Goal: Task Accomplishment & Management: Complete application form

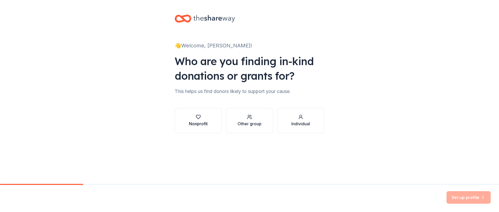
click at [191, 119] on div "button" at bounding box center [198, 116] width 19 height 5
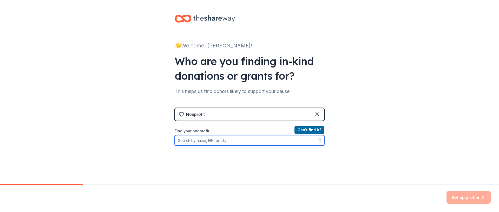
click at [249, 142] on input "Find your nonprofit" at bounding box center [250, 140] width 150 height 10
type input "200331656"
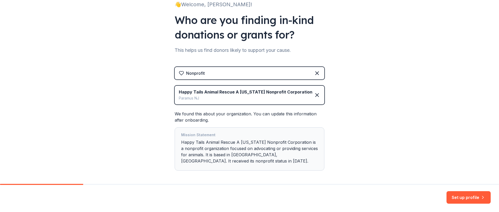
scroll to position [63, 0]
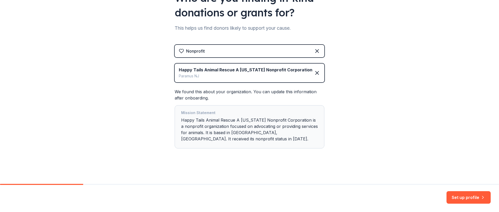
click at [193, 138] on div "Mission Statement Happy Tails Animal Rescue A New Jersey Nonprofit Corporation …" at bounding box center [249, 126] width 137 height 34
click at [458, 199] on button "Set up profile" at bounding box center [469, 197] width 44 height 12
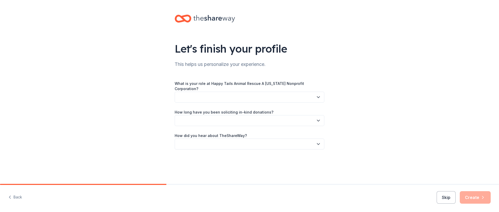
click at [232, 97] on button "button" at bounding box center [250, 96] width 150 height 11
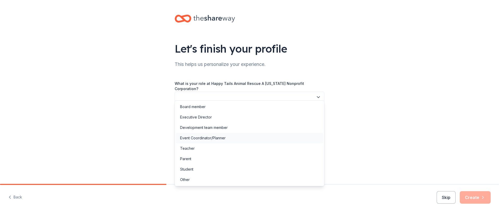
click at [223, 137] on div "Event Coordinator/Planner" at bounding box center [202, 138] width 45 height 6
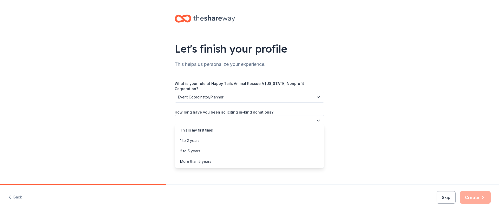
click at [319, 115] on button "button" at bounding box center [250, 120] width 150 height 11
click at [218, 159] on div "More than 5 years" at bounding box center [249, 161] width 147 height 10
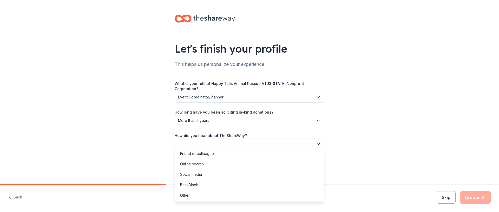
click at [318, 141] on icon "button" at bounding box center [318, 143] width 5 height 5
click at [225, 164] on div "Online search" at bounding box center [249, 164] width 147 height 10
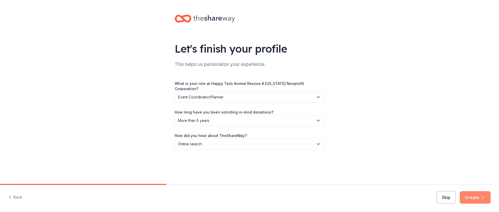
click at [480, 196] on icon "button" at bounding box center [482, 196] width 5 height 5
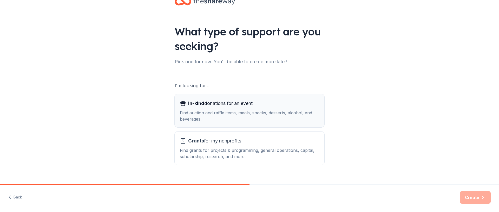
scroll to position [22, 0]
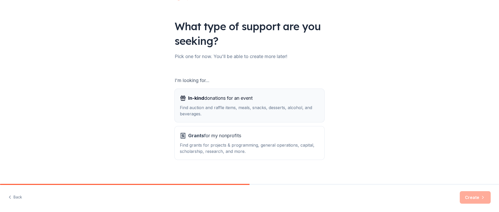
click at [224, 106] on div "Find auction and raffle items, meals, snacks, desserts, alcohol, and beverages." at bounding box center [249, 110] width 139 height 12
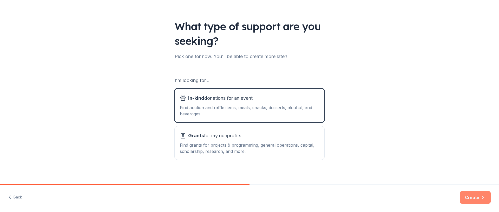
click at [479, 198] on button "Create" at bounding box center [475, 197] width 31 height 12
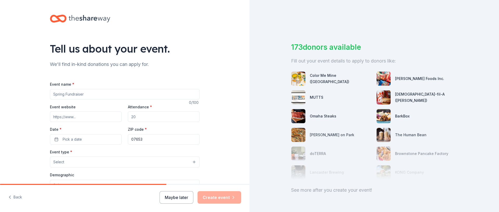
click at [97, 94] on input "Event name *" at bounding box center [125, 94] width 150 height 10
type input "H"
type input "Bingo for Bags"
click at [86, 118] on input "Event website" at bounding box center [86, 116] width 72 height 10
type input "HAPPYTAILSRESCUENJ.COM"
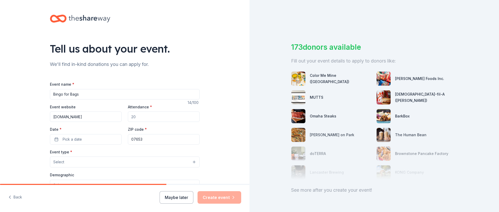
click at [143, 119] on input "Attendance *" at bounding box center [164, 116] width 72 height 10
type input "300"
click at [99, 141] on button "Pick a date" at bounding box center [86, 139] width 72 height 10
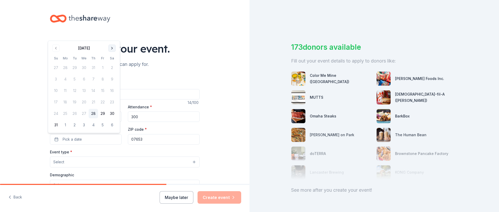
click at [111, 46] on button "Go to next month" at bounding box center [111, 47] width 7 height 7
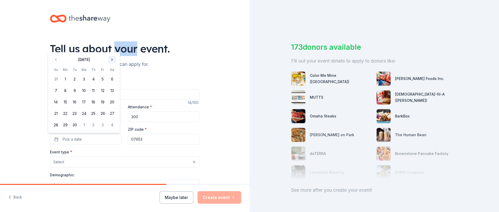
click at [111, 46] on div "Tell us about your event." at bounding box center [125, 48] width 150 height 15
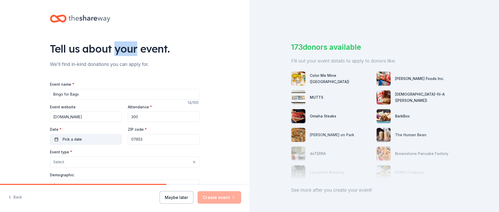
click at [96, 137] on button "Pick a date" at bounding box center [86, 139] width 72 height 10
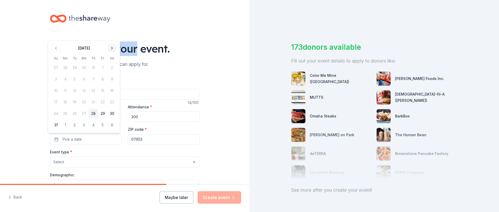
click at [112, 49] on button "Go to next month" at bounding box center [111, 47] width 7 height 7
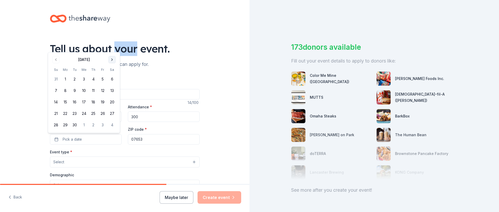
click at [113, 59] on button "Go to next month" at bounding box center [111, 59] width 7 height 7
click at [112, 60] on button "Go to next month" at bounding box center [111, 59] width 7 height 7
click at [103, 89] on button "14" at bounding box center [102, 90] width 9 height 9
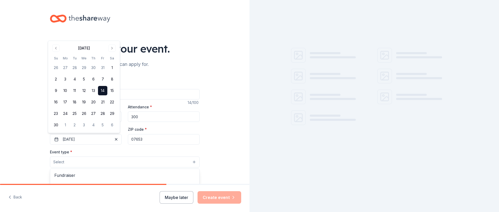
click at [92, 161] on button "Select" at bounding box center [125, 161] width 150 height 11
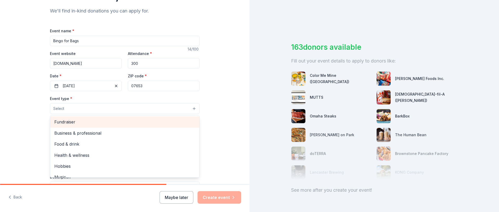
click at [71, 123] on span "Fundraiser" at bounding box center [124, 121] width 141 height 7
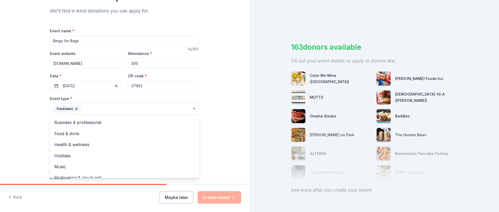
click at [205, 137] on div "Tell us about your event. We'll find in-kind donations you can apply for. Event…" at bounding box center [125, 120] width 166 height 346
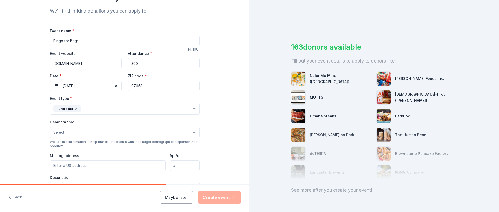
click at [168, 134] on button "Select" at bounding box center [125, 132] width 150 height 11
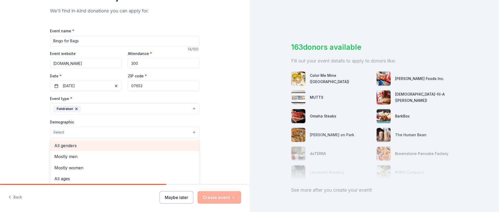
click at [96, 144] on span "All genders" at bounding box center [124, 145] width 141 height 7
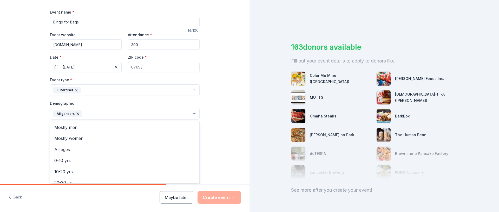
scroll to position [78, 0]
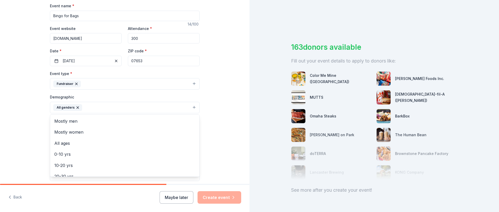
click at [226, 143] on div "Tell us about your event. We'll find in-kind donations you can apply for. Event…" at bounding box center [125, 95] width 250 height 347
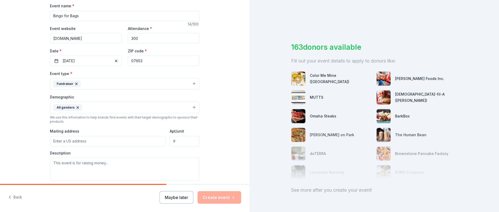
click at [126, 140] on input "Mailing address" at bounding box center [108, 141] width 116 height 10
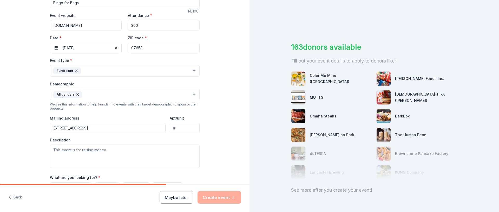
scroll to position [95, 0]
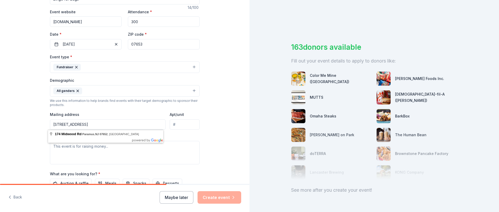
type input "174 Midwood Rd Paramus NJ 07652"
click at [106, 140] on body "Tell us about your event. We'll find in-kind donations you can apply for. Event…" at bounding box center [249, 106] width 499 height 212
click at [108, 147] on textarea at bounding box center [125, 152] width 150 height 23
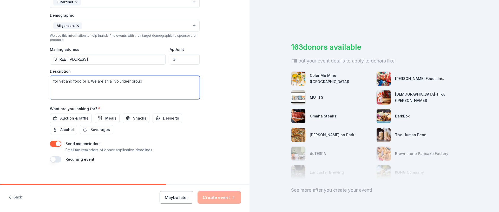
scroll to position [163, 0]
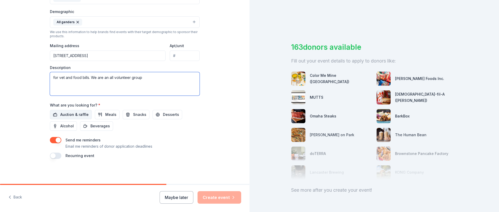
type textarea "for vet and food bills. We are an all volunteer group"
click at [74, 116] on span "Auction & raffle" at bounding box center [74, 114] width 28 height 6
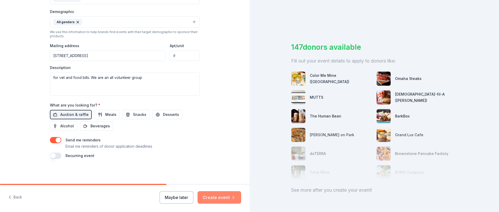
click at [218, 194] on button "Create event" at bounding box center [220, 197] width 44 height 12
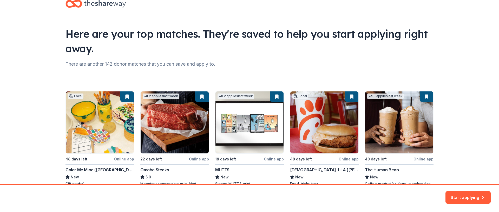
scroll to position [48, 0]
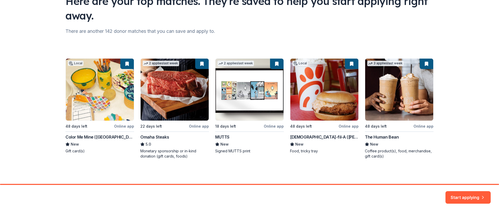
click at [417, 126] on div "Local 48 days left Online app Color Me Mine (Ridgewood) New Gift card(s) 2 appl…" at bounding box center [249, 108] width 368 height 100
click at [394, 75] on div "Local 48 days left Online app Color Me Mine (Ridgewood) New Gift card(s) 2 appl…" at bounding box center [249, 108] width 368 height 100
drag, startPoint x: 381, startPoint y: 63, endPoint x: 385, endPoint y: 77, distance: 14.6
click at [381, 63] on div "Local 48 days left Online app Color Me Mine (Ridgewood) New Gift card(s) 2 appl…" at bounding box center [249, 108] width 368 height 100
click at [386, 96] on div "Local 48 days left Online app Color Me Mine (Ridgewood) New Gift card(s) 2 appl…" at bounding box center [249, 108] width 368 height 100
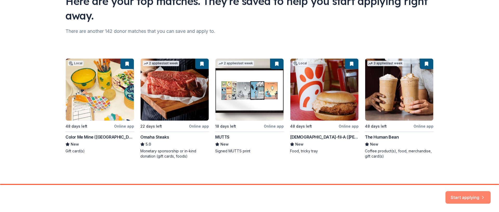
click at [455, 195] on button "Start applying" at bounding box center [468, 194] width 45 height 12
click at [457, 194] on div "Start applying" at bounding box center [468, 197] width 45 height 12
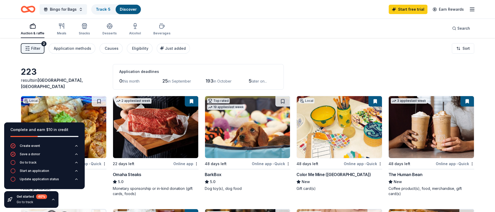
click at [282, 58] on div "Filter 2 Application methods Causes Eligibility Just added Sort" at bounding box center [247, 48] width 495 height 21
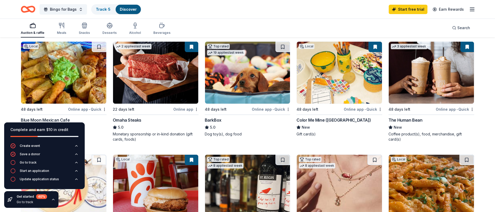
scroll to position [60, 0]
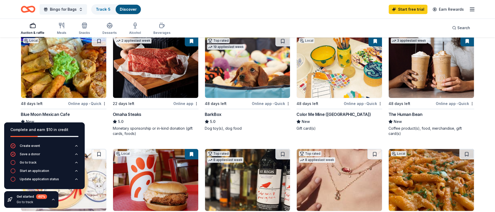
click at [412, 76] on img at bounding box center [431, 67] width 85 height 62
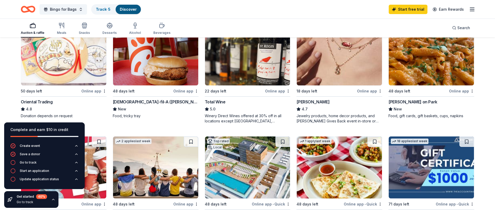
scroll to position [186, 0]
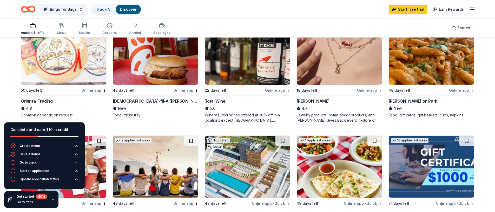
click at [413, 82] on img at bounding box center [431, 54] width 85 height 62
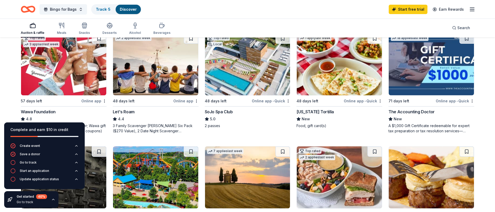
scroll to position [293, 0]
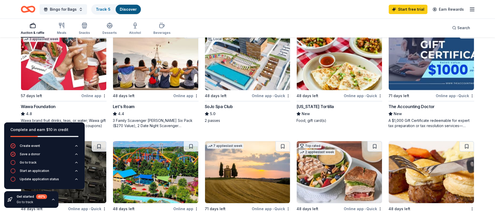
click at [61, 60] on img at bounding box center [63, 59] width 85 height 62
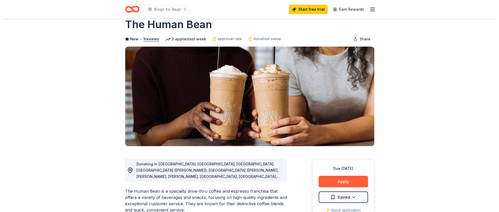
scroll to position [12, 0]
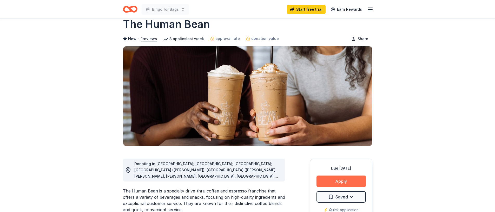
click at [344, 184] on button "Apply" at bounding box center [341, 180] width 49 height 11
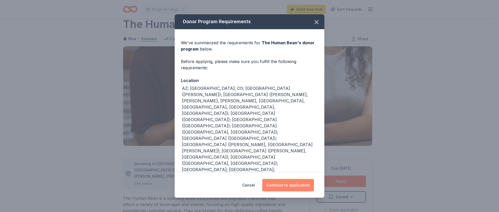
click at [288, 181] on button "Continue to application" at bounding box center [288, 185] width 52 height 12
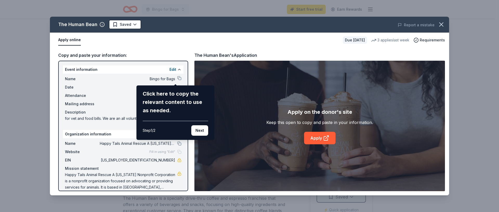
click at [175, 78] on div "The Human Bean Saved Report a mistake Apply online Due in 48 days 3 applies las…" at bounding box center [249, 106] width 399 height 178
click at [198, 129] on button "Next" at bounding box center [199, 130] width 17 height 10
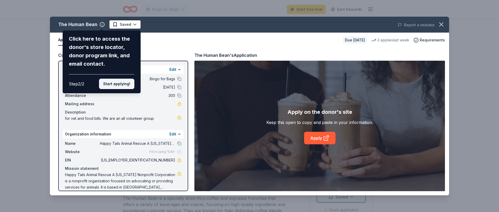
click at [113, 83] on button "Start applying!" at bounding box center [116, 83] width 35 height 10
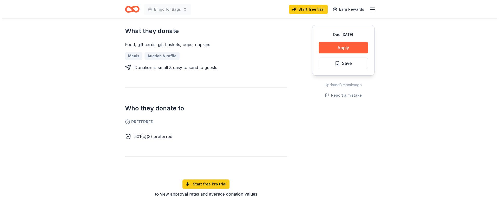
scroll to position [213, 0]
click at [344, 49] on button "Apply" at bounding box center [341, 47] width 49 height 11
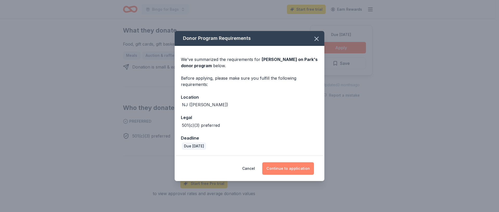
click at [282, 169] on button "Continue to application" at bounding box center [288, 168] width 52 height 12
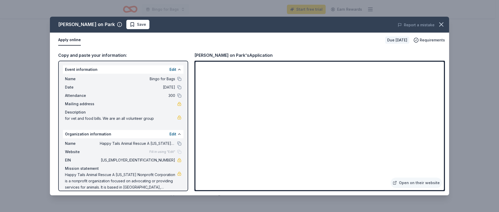
click at [63, 41] on button "Apply online" at bounding box center [69, 40] width 23 height 11
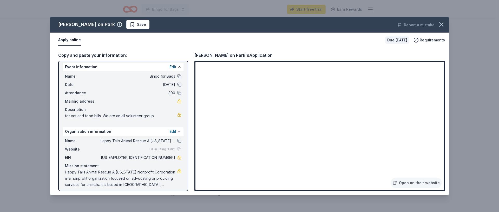
scroll to position [6, 0]
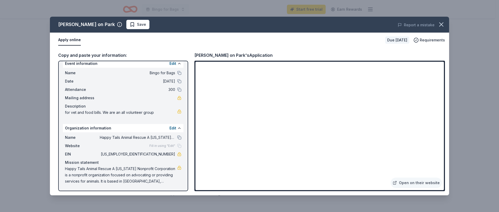
drag, startPoint x: 174, startPoint y: 179, endPoint x: 162, endPoint y: 181, distance: 12.1
click at [153, 179] on div "Happy Tails Animal Rescue A New Jersey Nonprofit Corporation is a nonprofit org…" at bounding box center [123, 174] width 116 height 19
click at [165, 182] on span "Happy Tails Animal Rescue A New Jersey Nonprofit Corporation is a nonprofit org…" at bounding box center [121, 174] width 112 height 19
click at [121, 98] on div "Mailing address" at bounding box center [123, 98] width 116 height 6
click at [177, 98] on link at bounding box center [179, 98] width 4 height 4
